Goal: Use online tool/utility: Utilize a website feature to perform a specific function

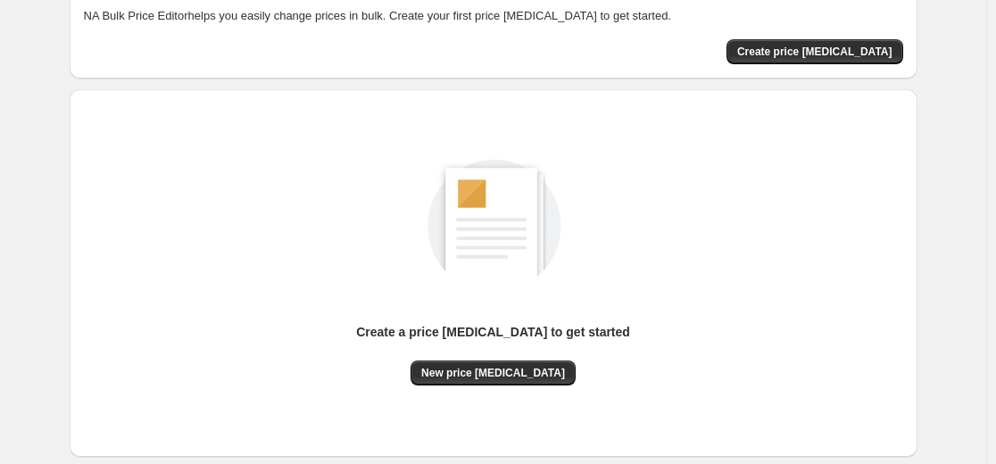
scroll to position [204, 0]
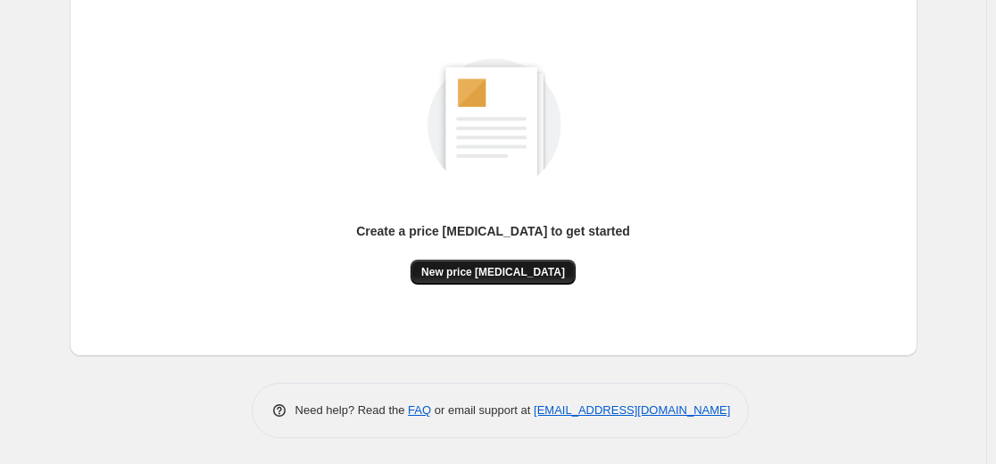
click at [509, 277] on span "New price [MEDICAL_DATA]" at bounding box center [493, 272] width 144 height 14
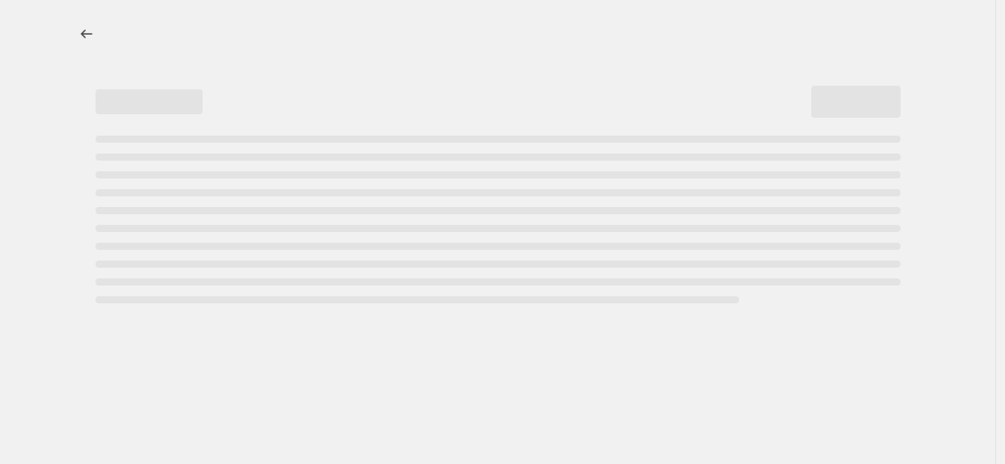
select select "percentage"
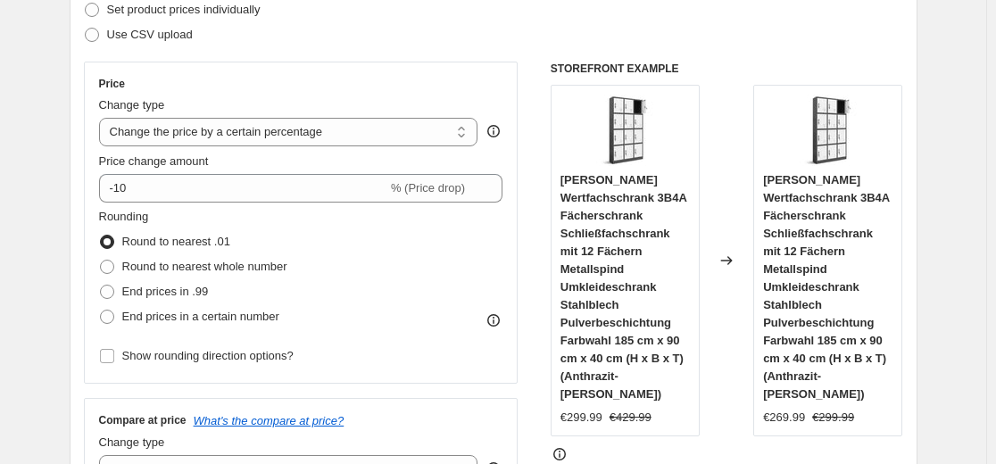
scroll to position [268, 0]
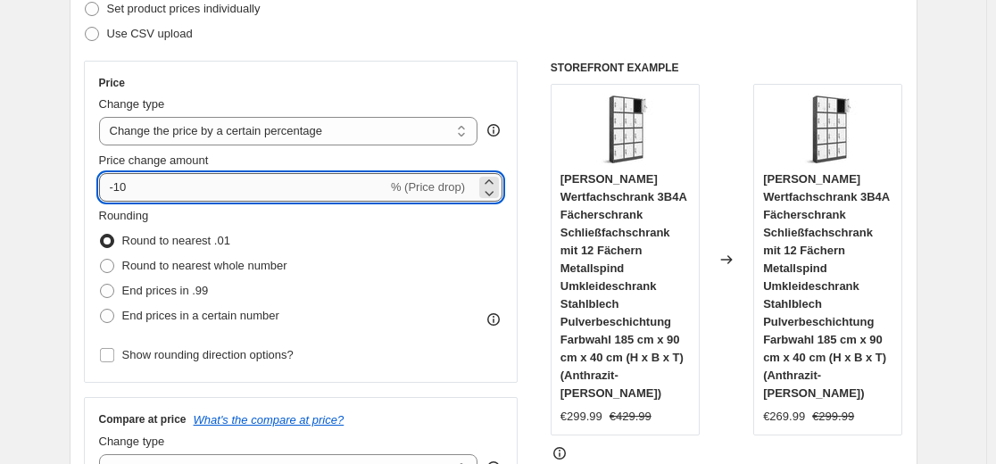
click at [293, 185] on input "-10" at bounding box center [243, 187] width 288 height 29
type input "-1"
type input "-35"
click at [472, 19] on div "Set product prices individually" at bounding box center [493, 8] width 819 height 25
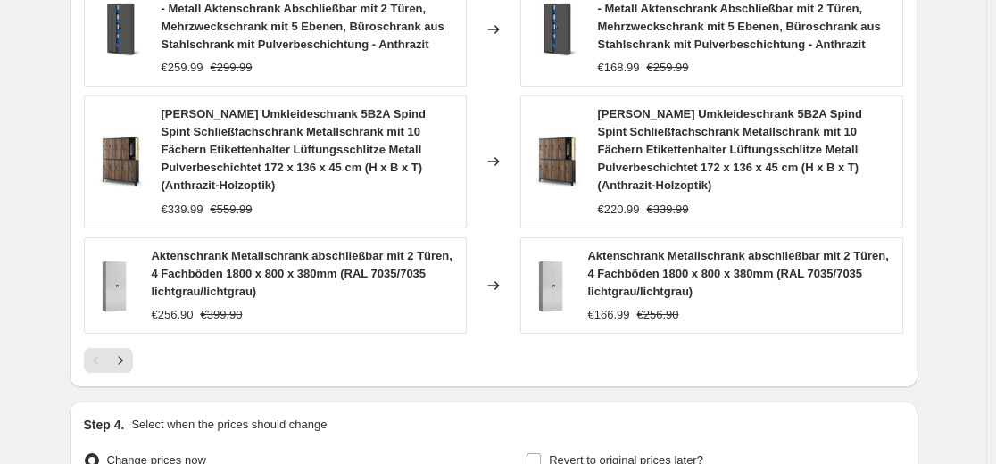
scroll to position [1545, 0]
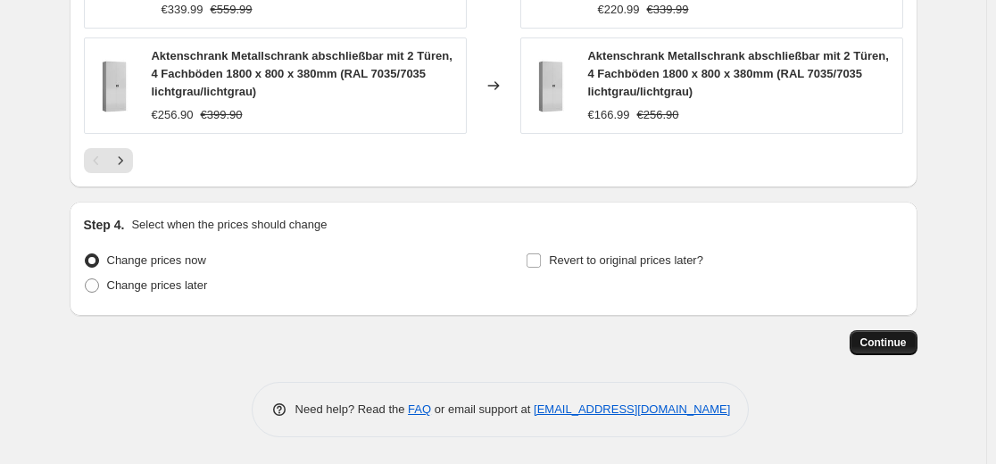
click at [879, 348] on span "Continue" at bounding box center [883, 342] width 46 height 14
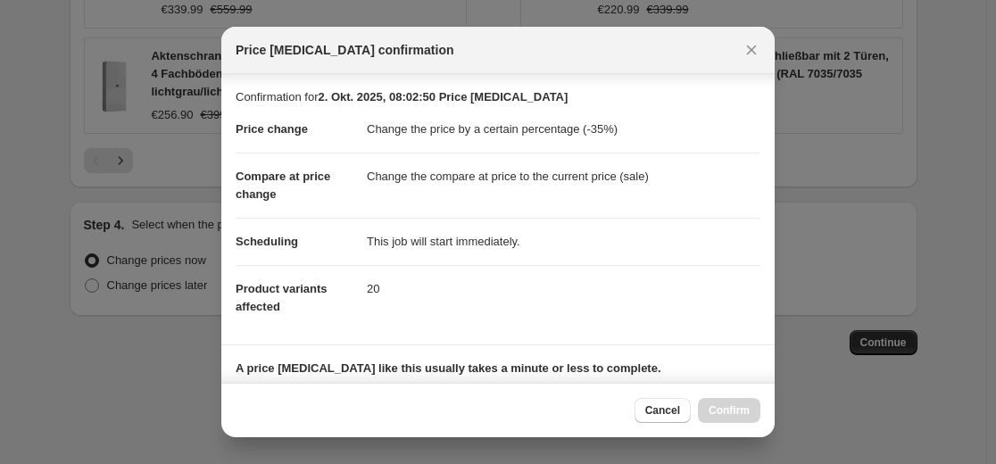
scroll to position [287, 0]
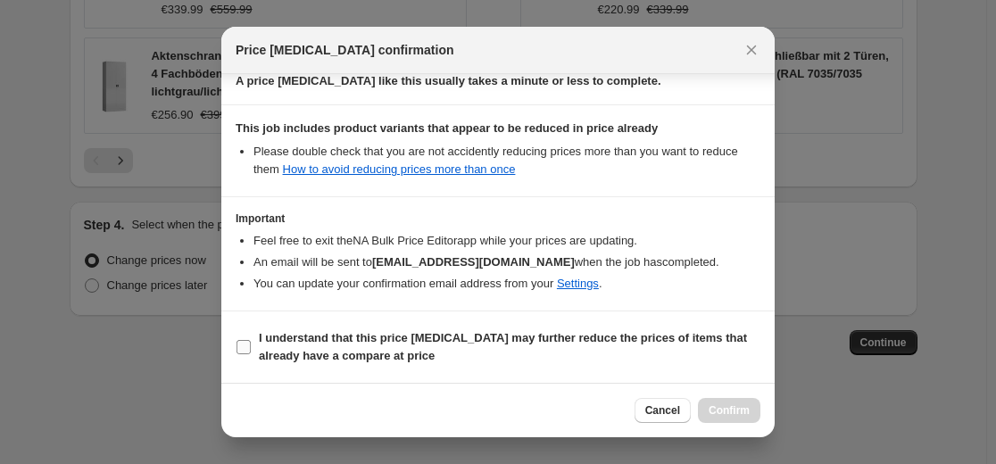
click at [680, 335] on b "I understand that this price [MEDICAL_DATA] may further reduce the prices of it…" at bounding box center [503, 346] width 488 height 31
click at [251, 340] on input "I understand that this price [MEDICAL_DATA] may further reduce the prices of it…" at bounding box center [243, 347] width 14 height 14
checkbox input "true"
click at [713, 403] on button "Confirm" at bounding box center [729, 410] width 62 height 25
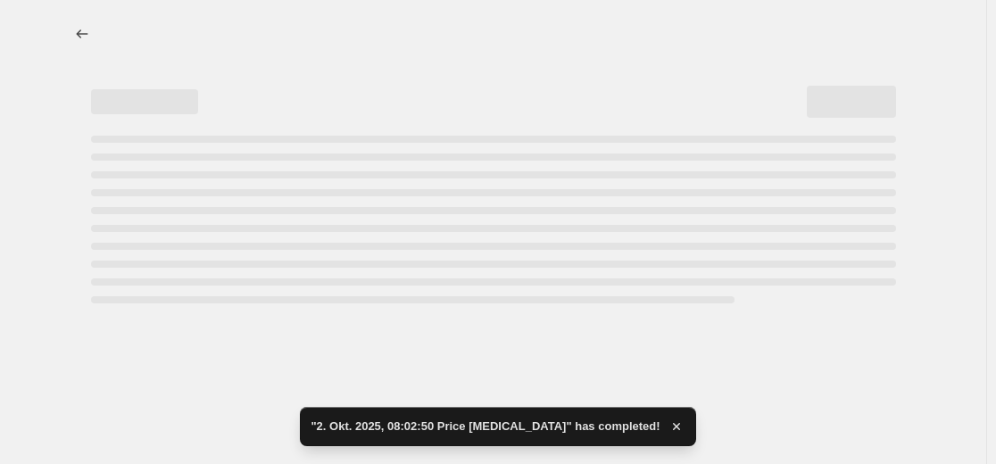
select select "percentage"
